Goal: Obtain resource: Download file/media

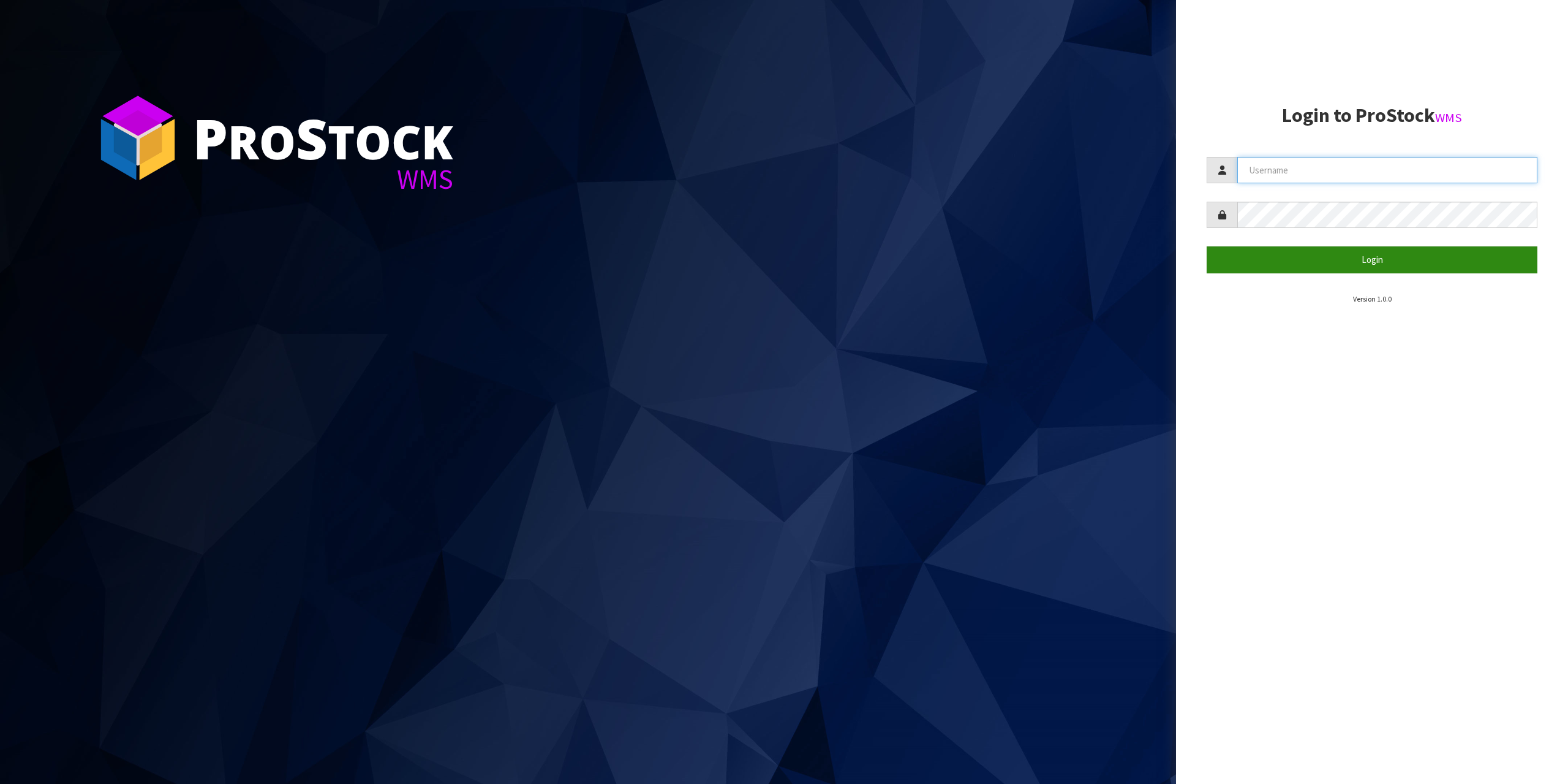
type input "[EMAIL_ADDRESS][DOMAIN_NAME]"
click at [1349, 260] on button "Login" at bounding box center [1372, 259] width 331 height 26
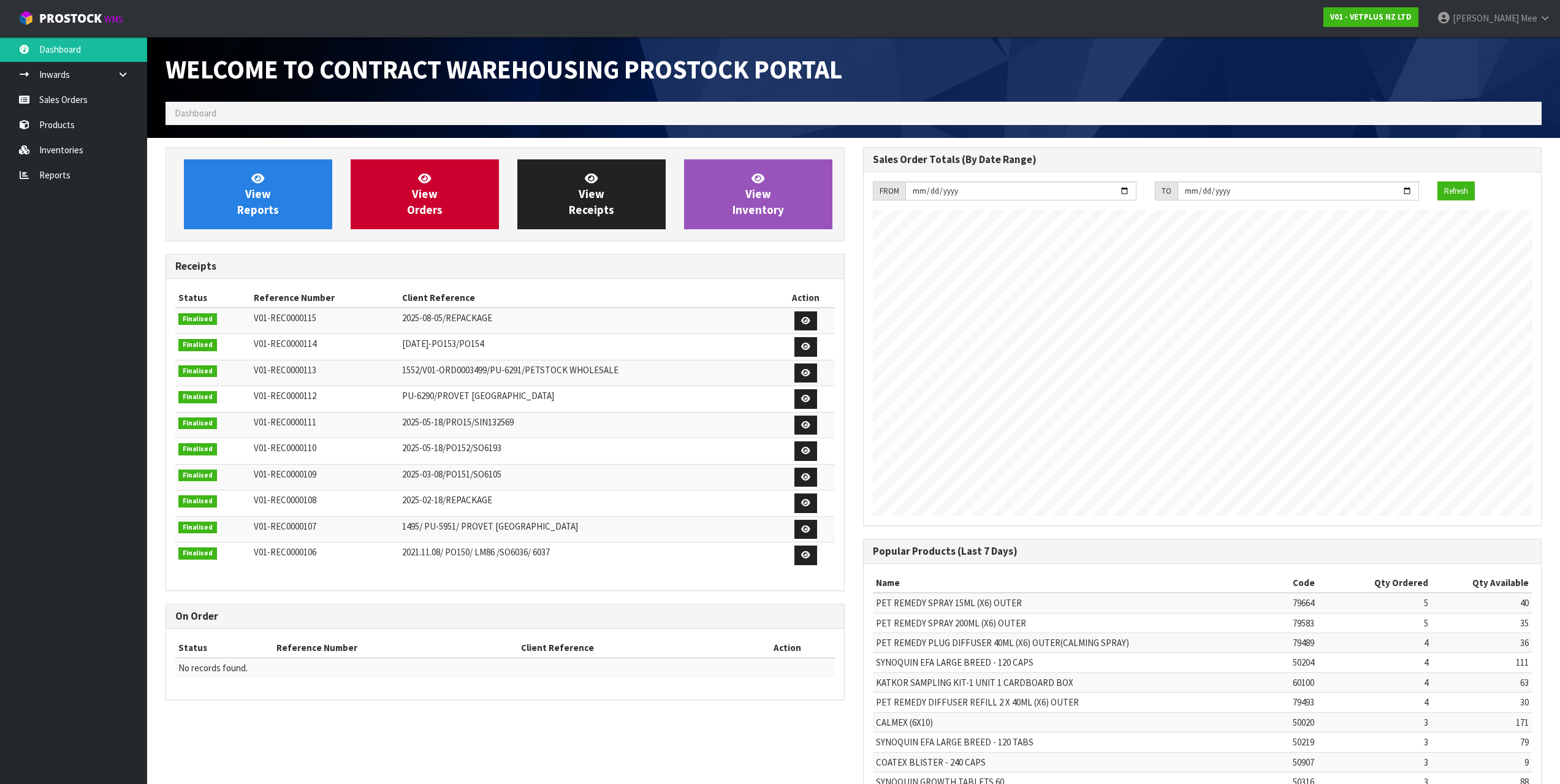
scroll to position [680, 697]
click at [74, 106] on link "Sales Orders" at bounding box center [73, 100] width 147 height 25
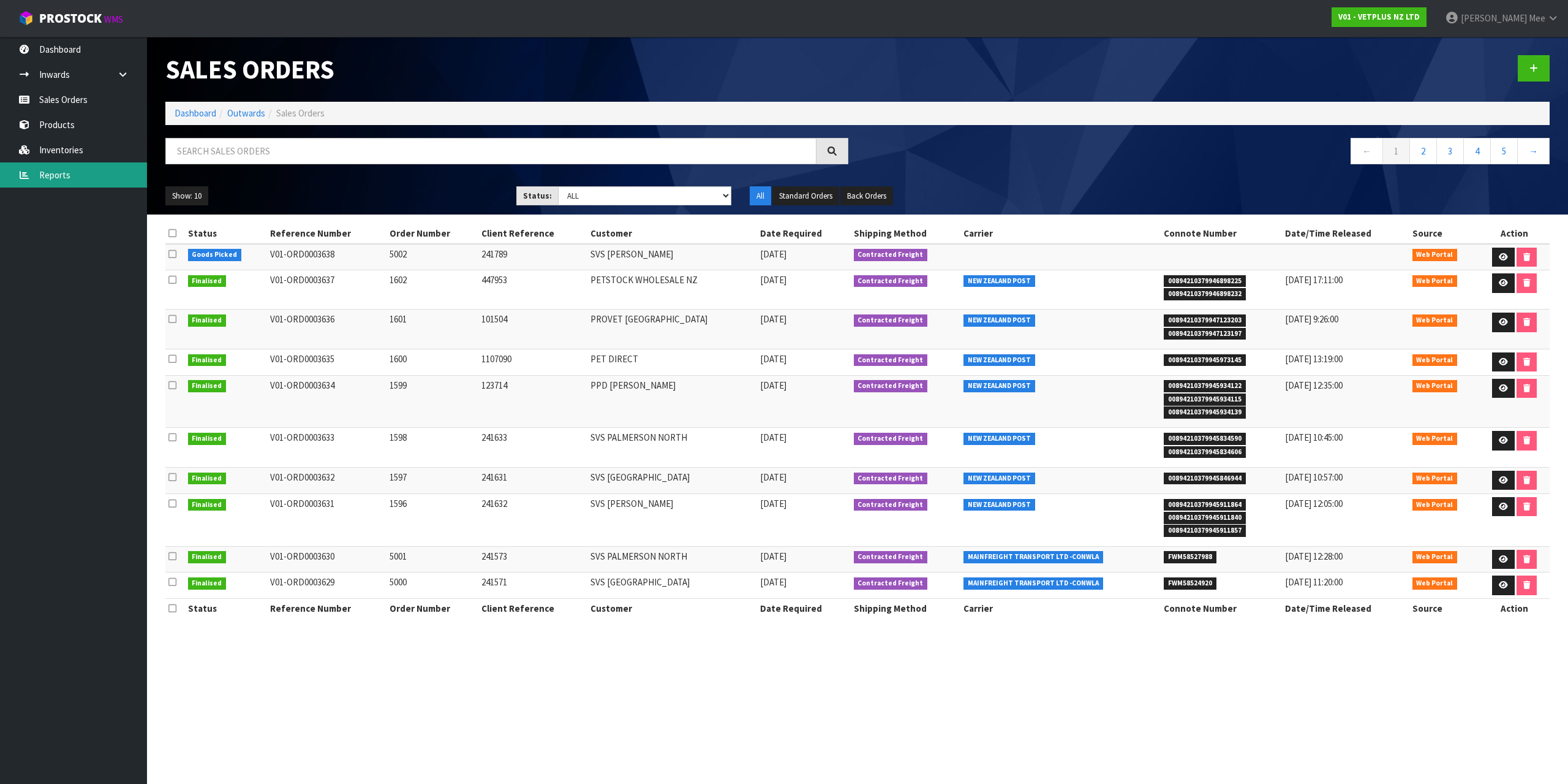
click at [94, 183] on link "Reports" at bounding box center [73, 175] width 147 height 25
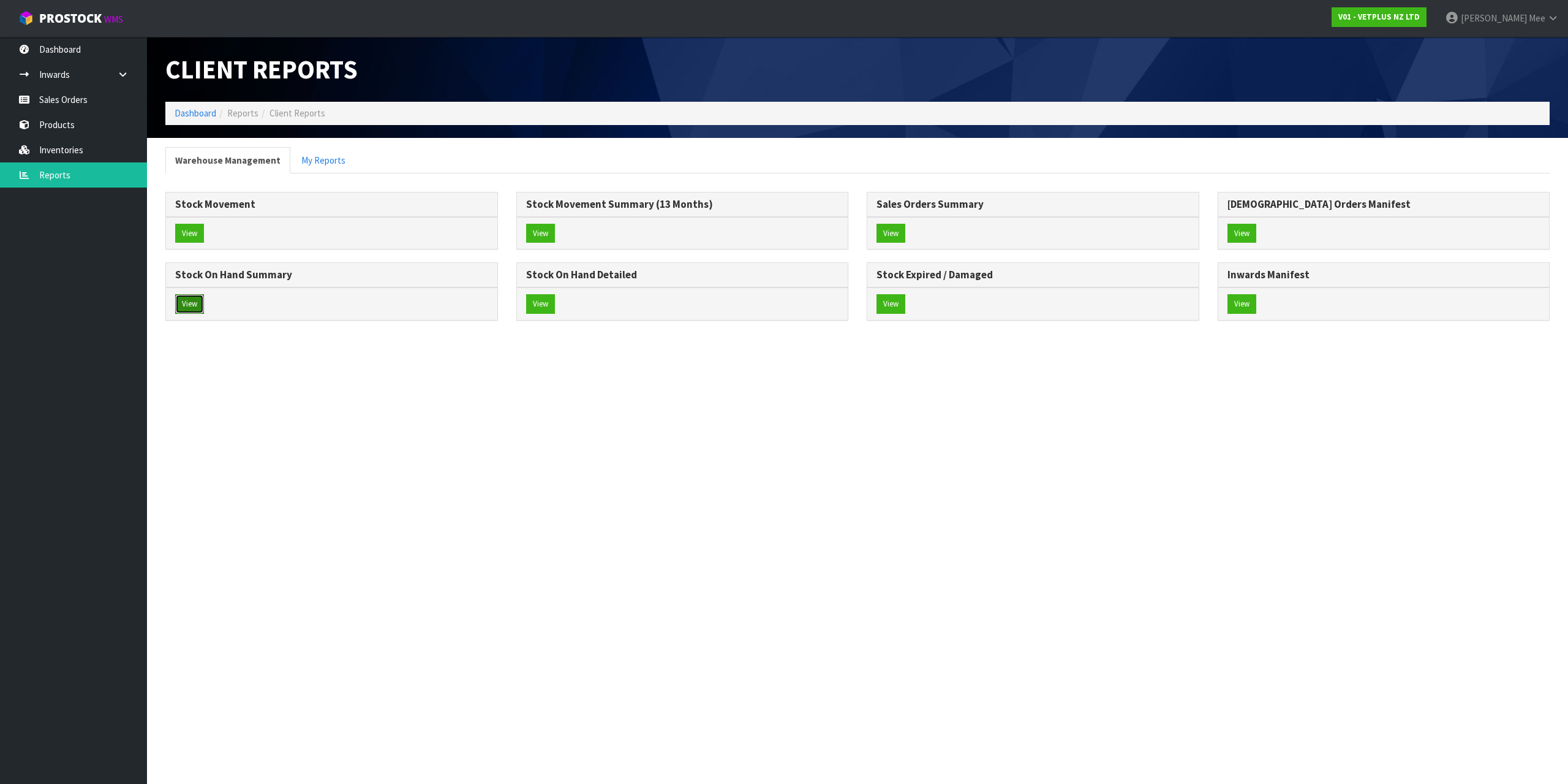
click at [179, 301] on button "View" at bounding box center [190, 303] width 29 height 19
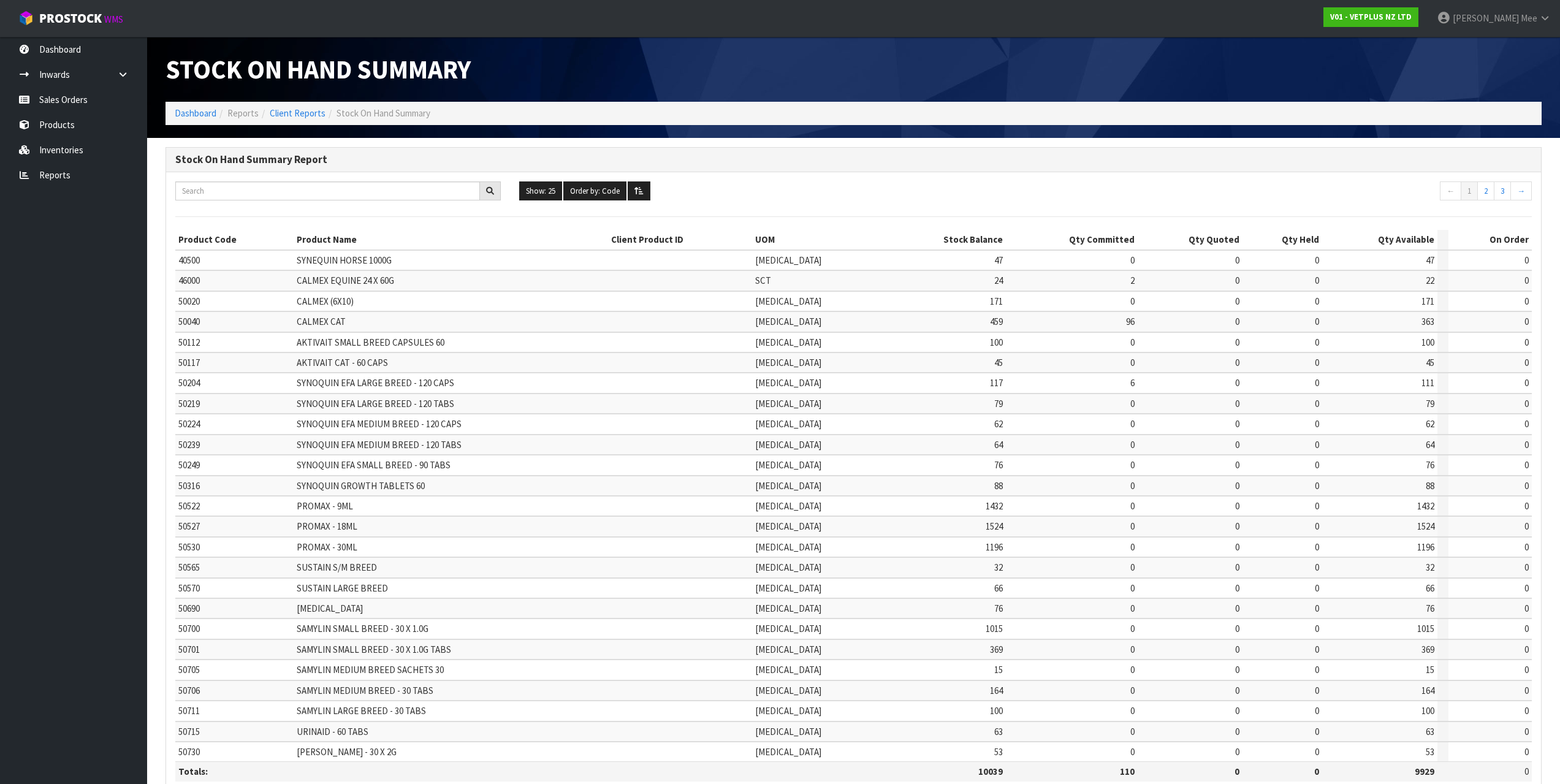
scroll to position [74, 0]
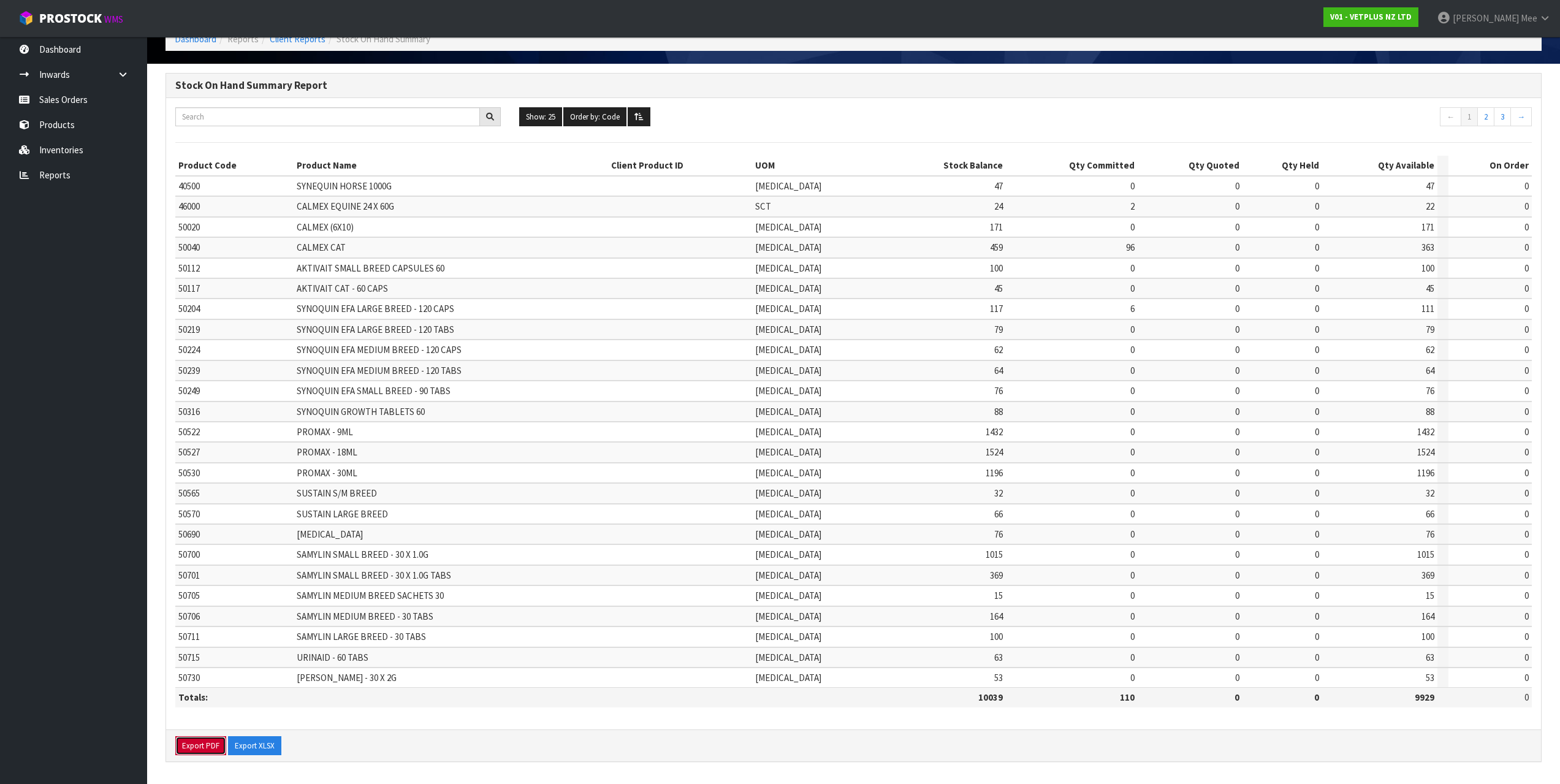
click at [208, 744] on button "Export PDF" at bounding box center [201, 745] width 51 height 19
